Goal: Task Accomplishment & Management: Manage account settings

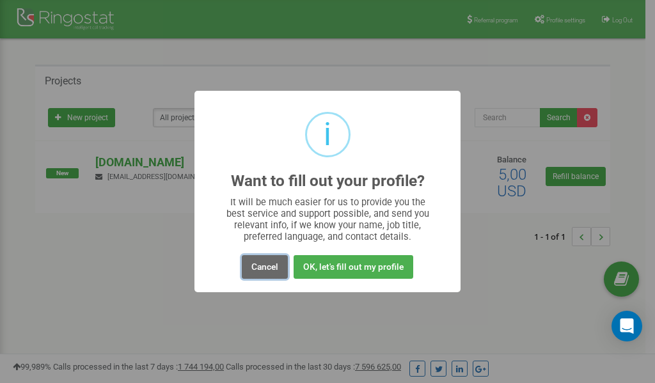
click at [269, 268] on button "Cancel" at bounding box center [265, 267] width 46 height 24
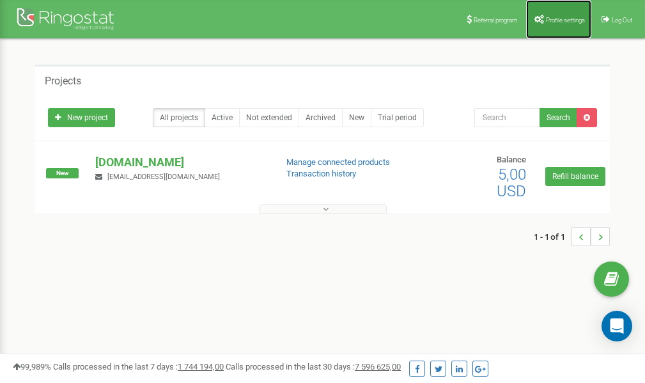
click at [554, 22] on span "Profile settings" at bounding box center [565, 20] width 39 height 7
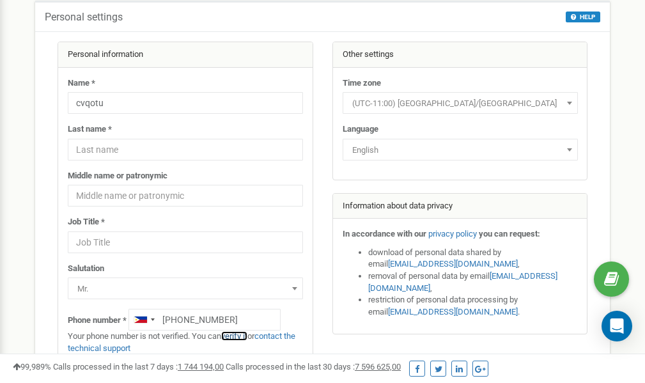
click at [235, 335] on link "verify it" at bounding box center [234, 336] width 26 height 10
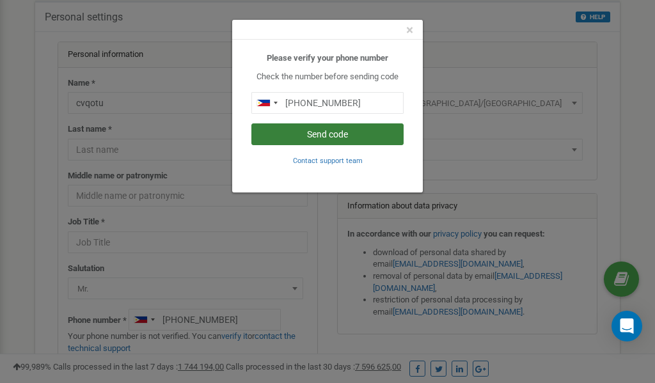
click at [324, 134] on button "Send code" at bounding box center [327, 134] width 152 height 22
